Goal: Use online tool/utility: Utilize a website feature to perform a specific function

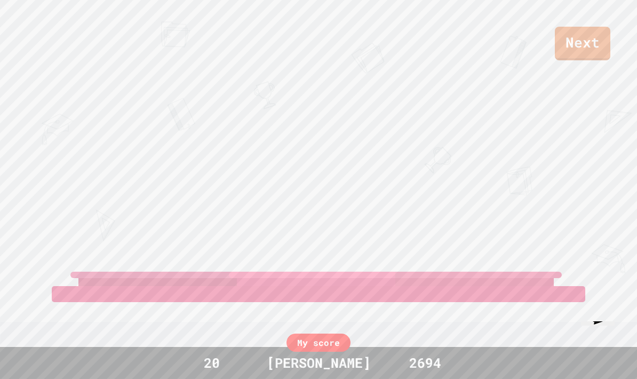
click at [593, 42] on link "Next" at bounding box center [583, 44] width 56 height 34
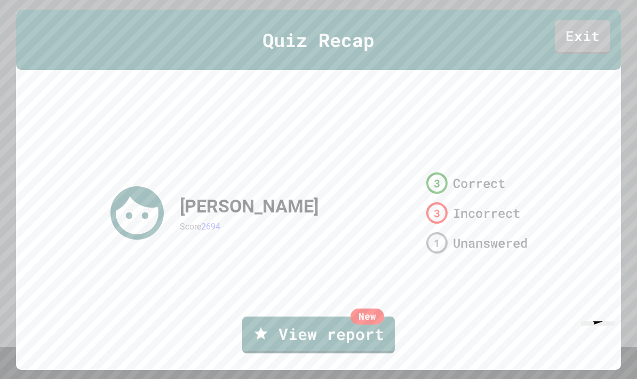
click at [593, 41] on link "Exit" at bounding box center [583, 37] width 56 height 34
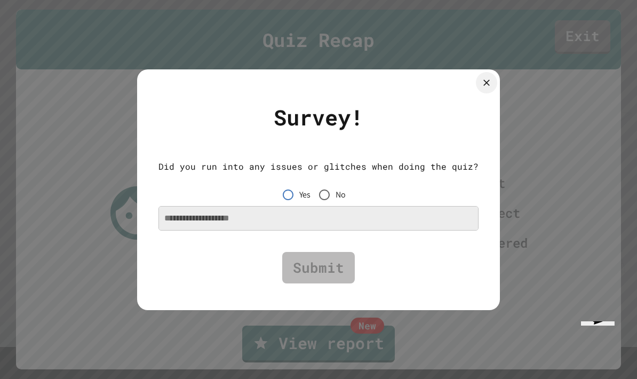
click at [338, 190] on span "No" at bounding box center [341, 194] width 10 height 13
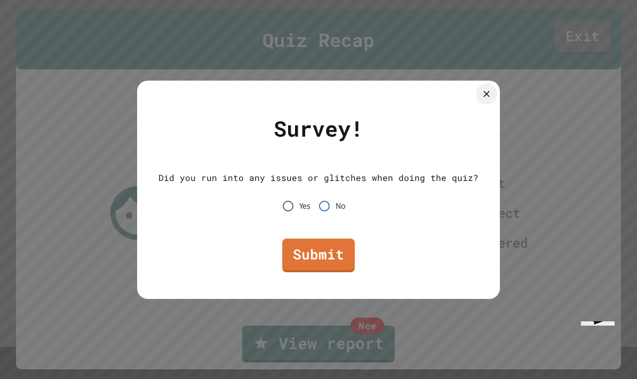
click at [332, 257] on link "Submit" at bounding box center [318, 256] width 73 height 34
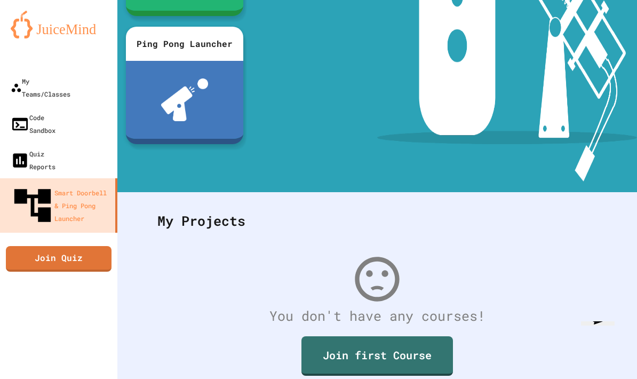
scroll to position [225, 0]
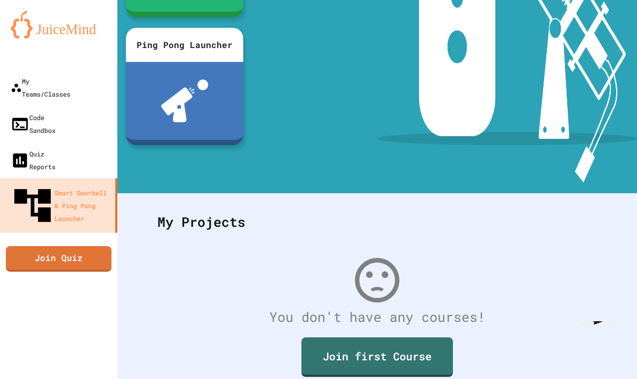
click at [33, 147] on div "Quiz Reports" at bounding box center [33, 160] width 45 height 26
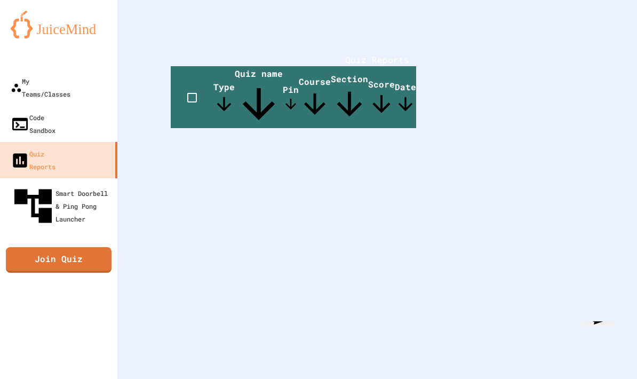
click at [25, 111] on div "Code Sandbox" at bounding box center [33, 124] width 45 height 26
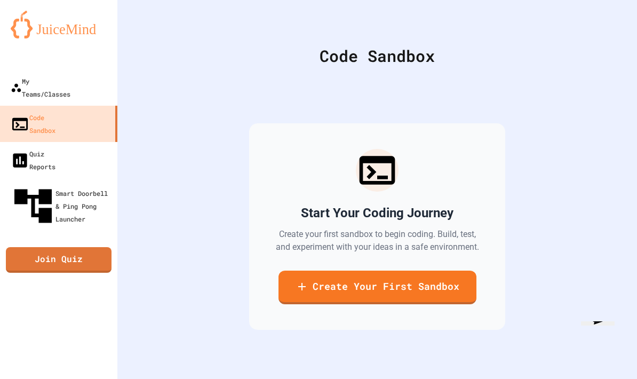
click at [445, 304] on link "Create Your First Sandbox" at bounding box center [378, 288] width 198 height 34
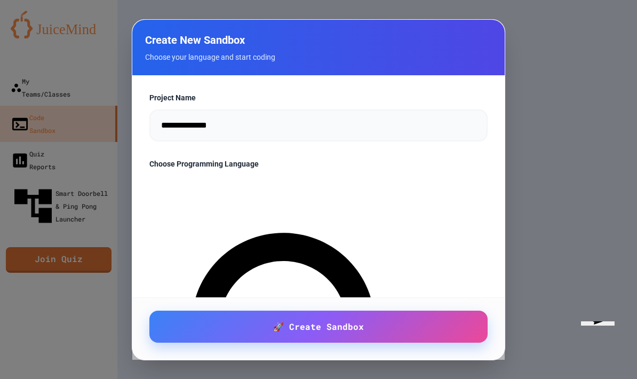
click at [442, 343] on link "🚀 Create Sandbox" at bounding box center [318, 327] width 338 height 32
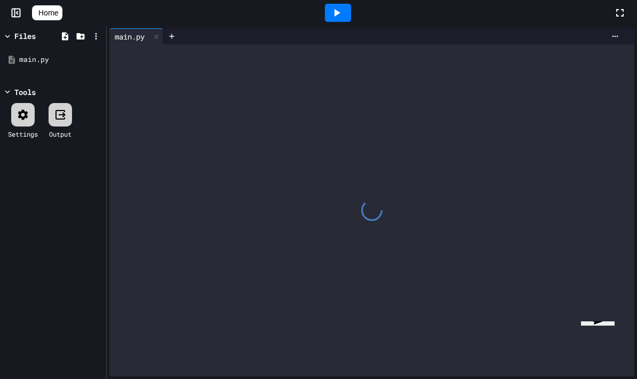
click at [586, 220] on div at bounding box center [371, 210] width 525 height 332
click at [144, 69] on div at bounding box center [371, 210] width 525 height 332
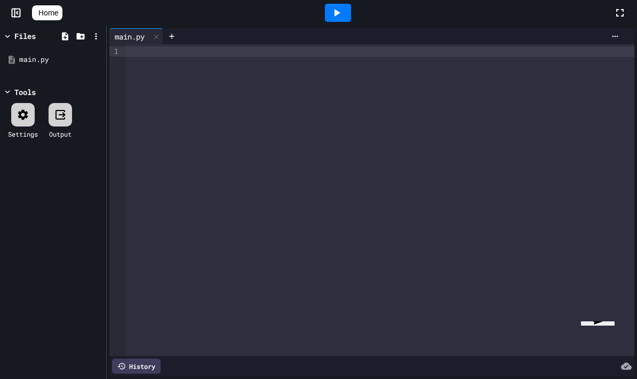
click at [492, 68] on div at bounding box center [379, 200] width 509 height 312
